Goal: Complete application form

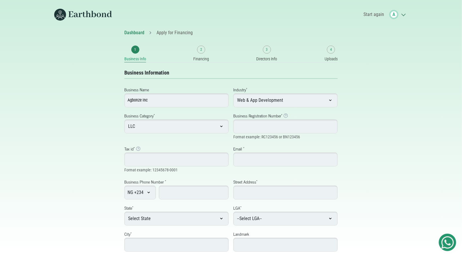
scroll to position [14, 0]
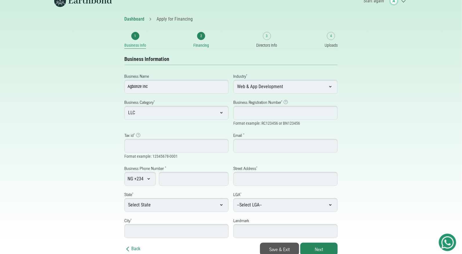
click at [203, 43] on small "Financing" at bounding box center [201, 45] width 16 height 6
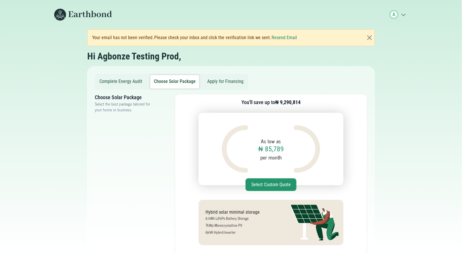
click at [224, 80] on button "Apply for Financing" at bounding box center [225, 81] width 43 height 13
